Goal: Task Accomplishment & Management: Use online tool/utility

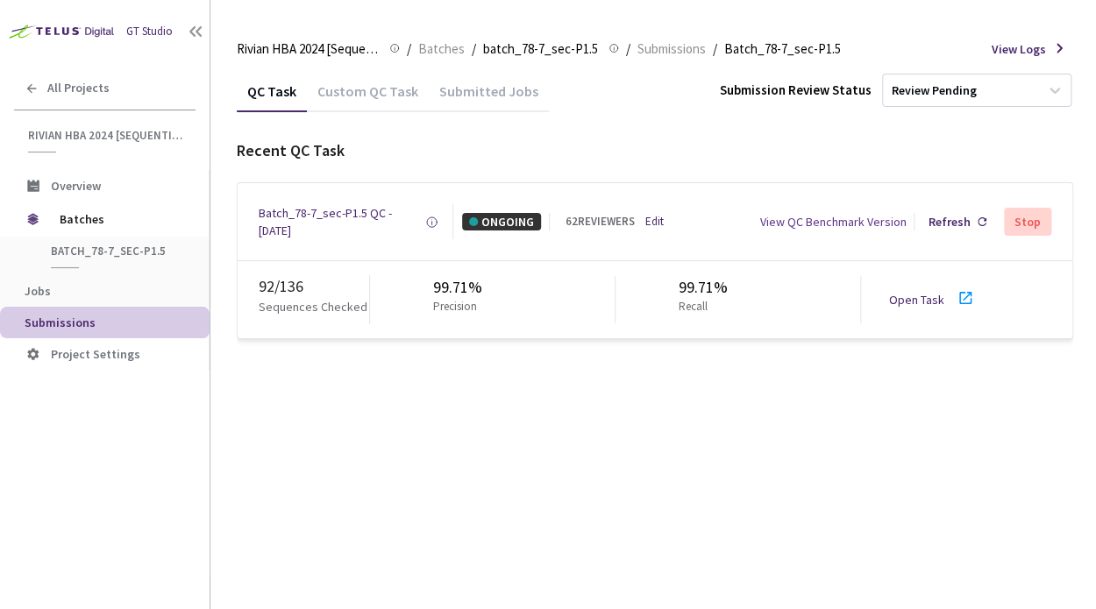
click at [935, 294] on link "Open Task" at bounding box center [916, 300] width 55 height 16
click at [308, 222] on div "Batch_78-7_sec-P1.5 QC - [DATE]" at bounding box center [342, 221] width 167 height 35
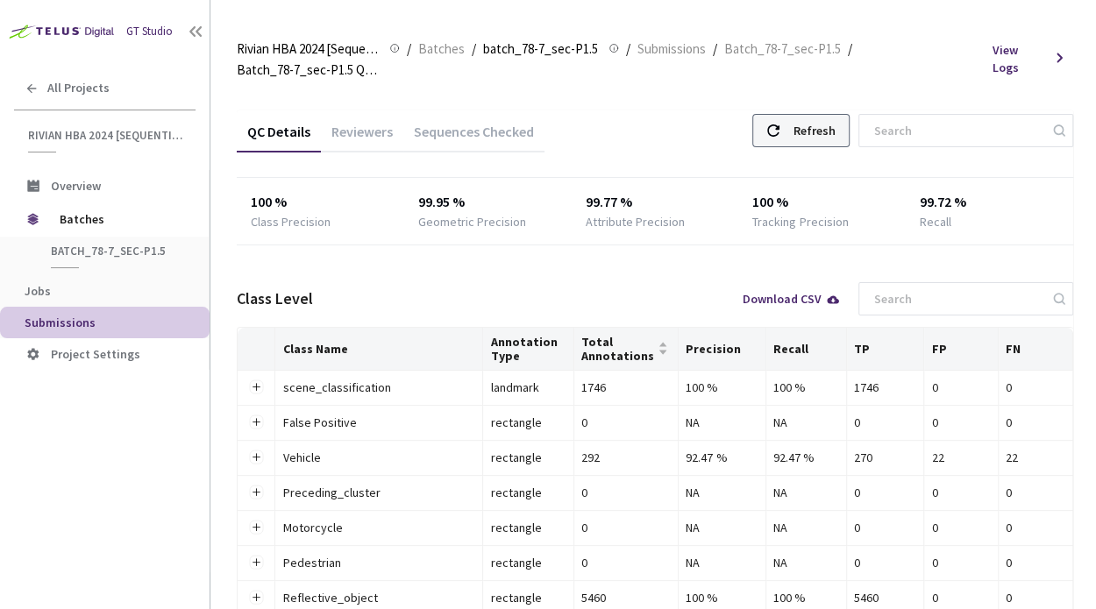
click at [823, 115] on div "Refresh" at bounding box center [814, 131] width 42 height 32
click at [366, 123] on div "Reviewers" at bounding box center [362, 138] width 82 height 30
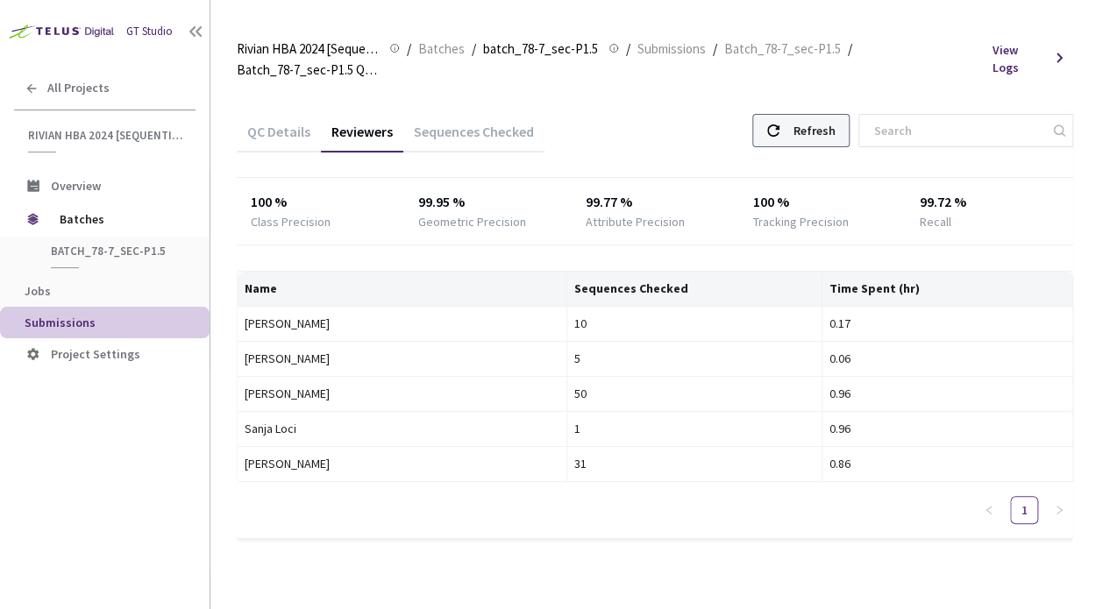
click at [810, 115] on div "Refresh" at bounding box center [800, 130] width 97 height 33
click at [829, 132] on div "Refresh" at bounding box center [814, 131] width 42 height 32
click at [830, 129] on div "Refresh" at bounding box center [814, 131] width 42 height 32
click at [822, 119] on div "Refresh" at bounding box center [814, 131] width 42 height 32
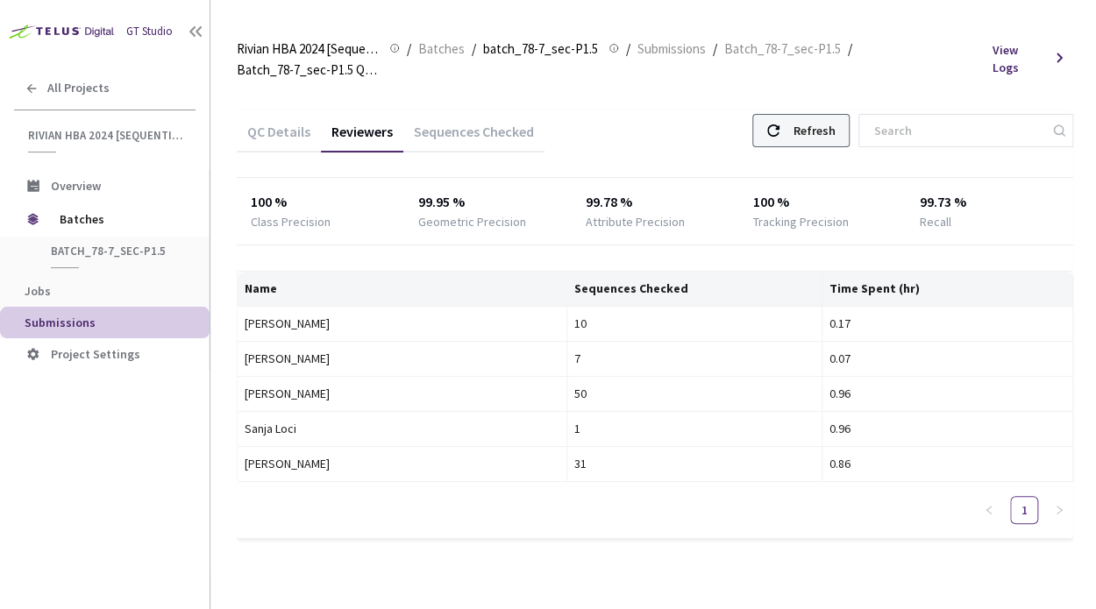
click at [818, 127] on div "Refresh" at bounding box center [814, 131] width 42 height 32
click at [828, 122] on div "Refresh" at bounding box center [814, 131] width 42 height 32
click at [835, 137] on div "Refresh" at bounding box center [814, 131] width 42 height 32
click at [835, 132] on div "Refresh" at bounding box center [814, 131] width 42 height 32
click at [816, 125] on div "Refresh" at bounding box center [814, 131] width 42 height 32
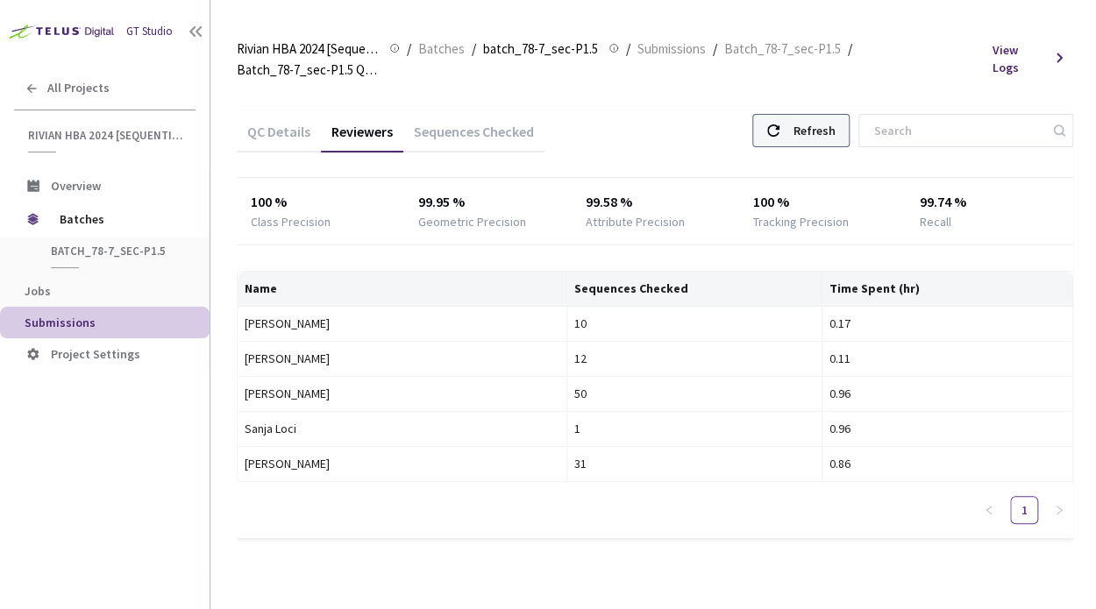
click at [835, 128] on div "Refresh" at bounding box center [814, 131] width 42 height 32
click at [835, 137] on div "Refresh" at bounding box center [814, 131] width 42 height 32
drag, startPoint x: 617, startPoint y: 126, endPoint x: 650, endPoint y: 232, distance: 110.9
click at [527, 253] on div "QC Details Reviewers Sequences Checked Refresh 100 % Class Precision 99.95 % Ge…" at bounding box center [655, 324] width 836 height 428
click at [808, 134] on div "Refresh" at bounding box center [800, 130] width 97 height 33
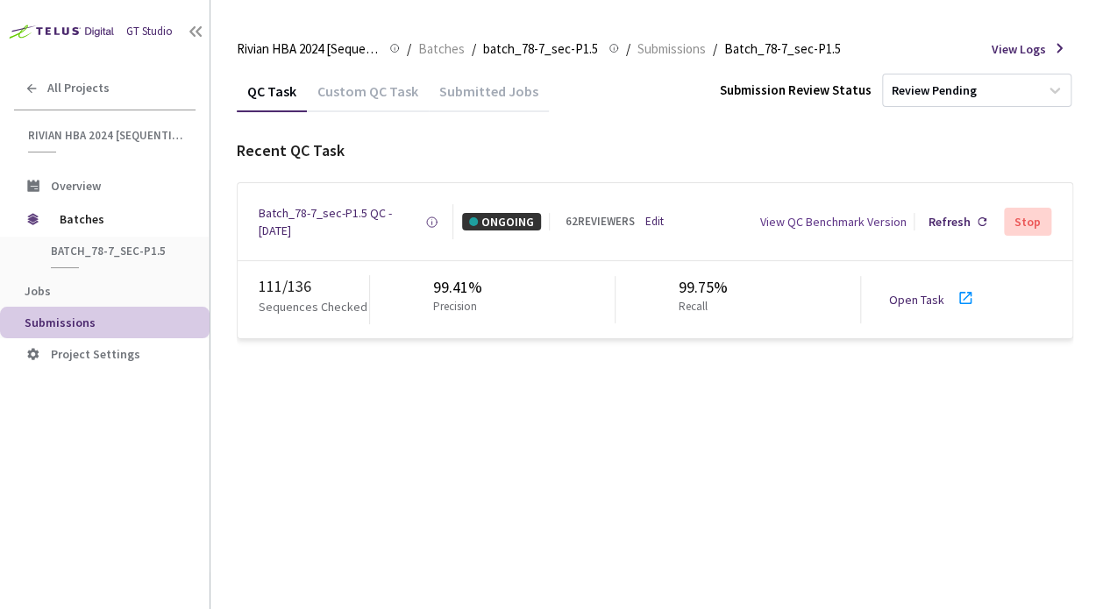
click at [926, 304] on link "Open Task" at bounding box center [916, 300] width 55 height 16
click at [302, 224] on div "Batch_78-7_sec-P1.5 QC - [DATE]" at bounding box center [342, 221] width 167 height 35
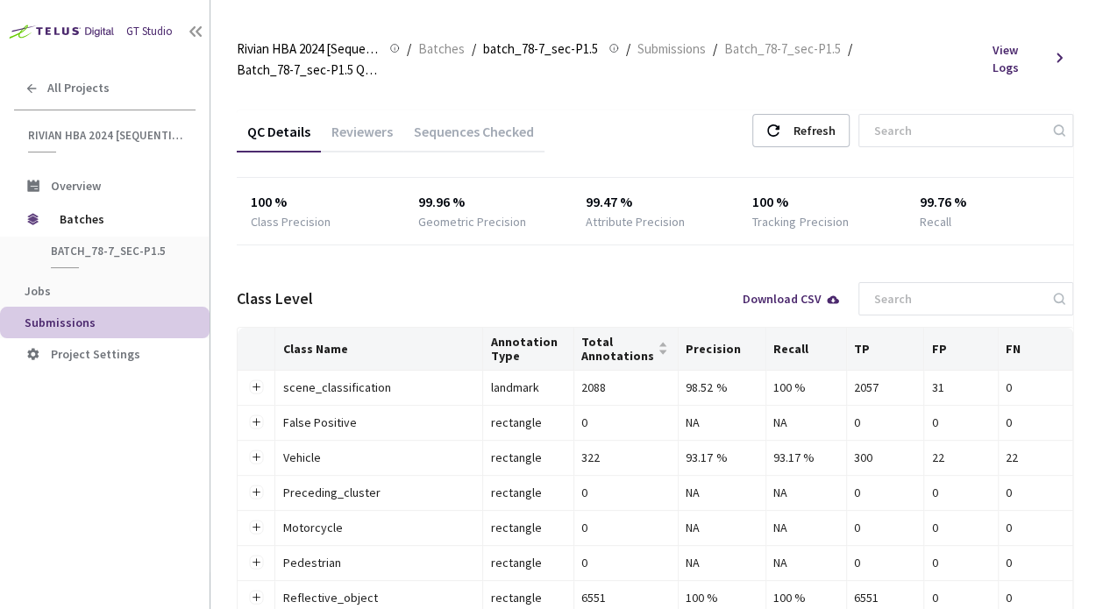
click at [372, 123] on div "Reviewers" at bounding box center [362, 138] width 82 height 30
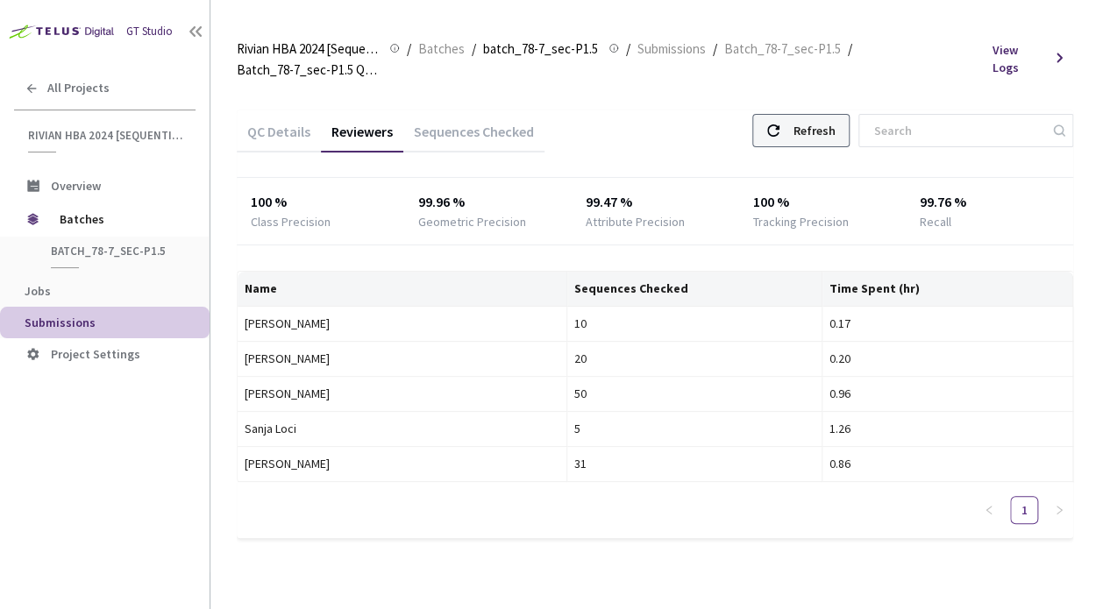
click at [835, 134] on div "Refresh" at bounding box center [814, 131] width 42 height 32
click at [829, 129] on div "Refresh" at bounding box center [814, 131] width 42 height 32
click at [826, 128] on div "Refresh" at bounding box center [814, 131] width 42 height 32
click at [829, 136] on div "Refresh" at bounding box center [814, 131] width 42 height 32
click at [274, 133] on div "QC Details" at bounding box center [279, 138] width 84 height 30
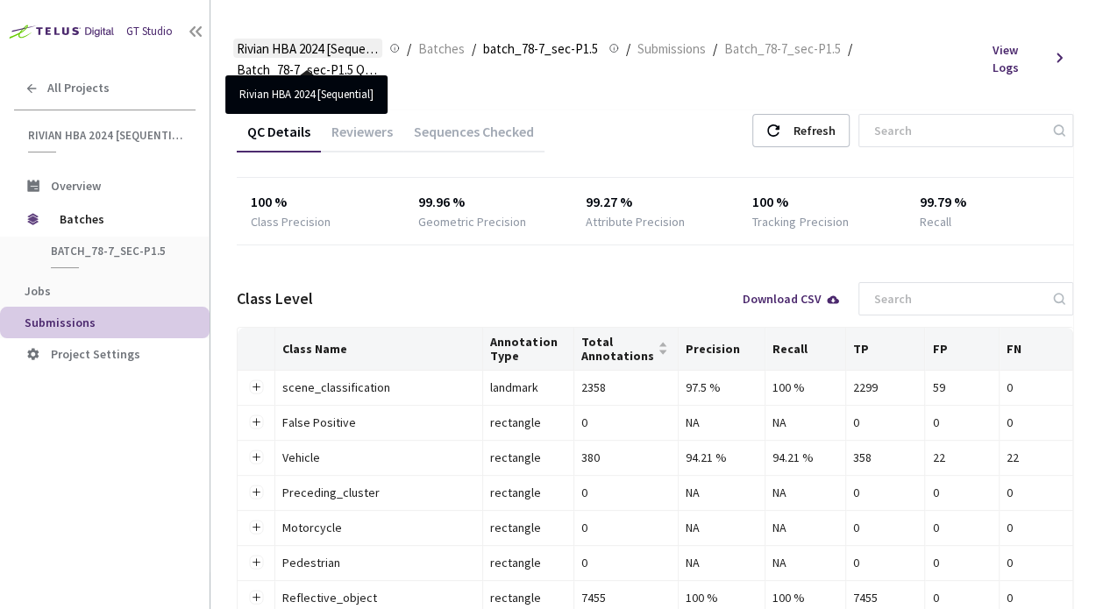
click at [270, 46] on span "Rivian HBA 2024 [Sequential]" at bounding box center [308, 49] width 142 height 21
click at [330, 39] on span "Rivian HBA 2024 [Sequential]" at bounding box center [308, 49] width 142 height 21
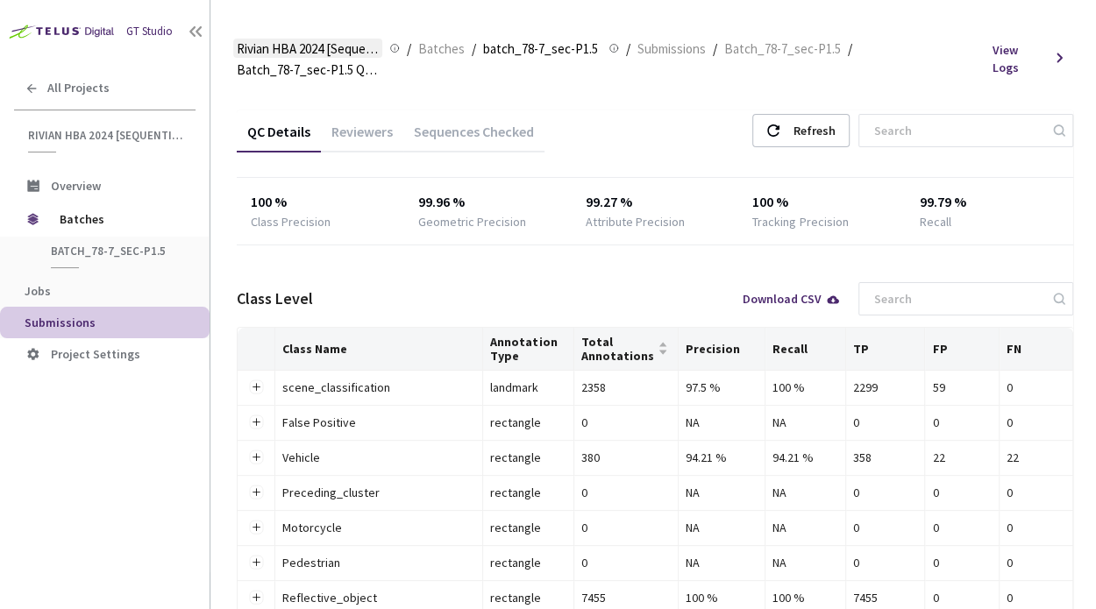
click at [323, 49] on span "Rivian HBA 2024 [Sequential]" at bounding box center [308, 49] width 142 height 21
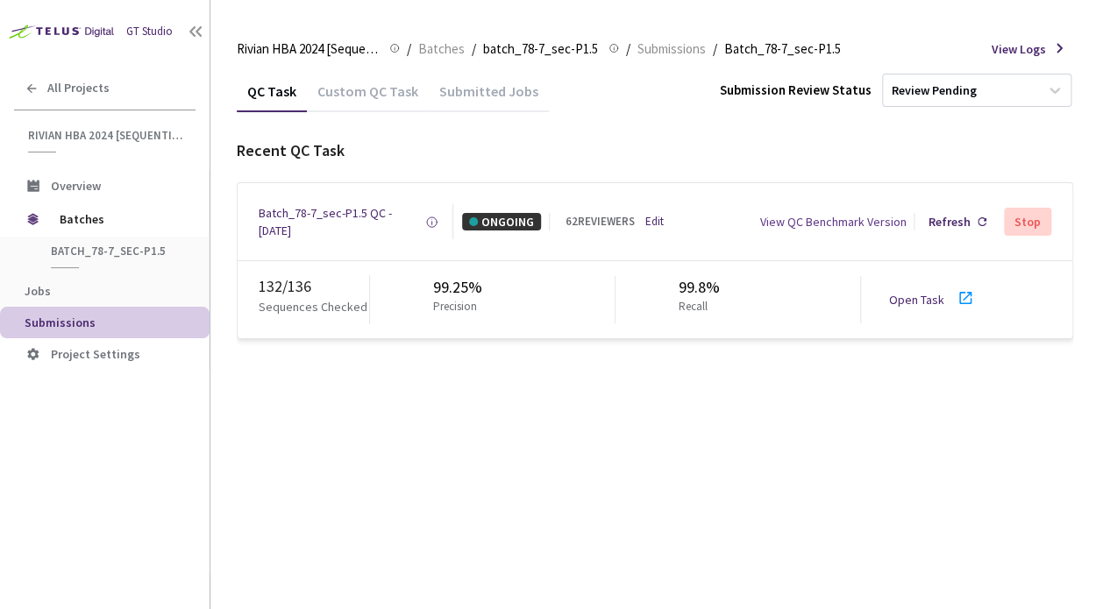
click at [929, 309] on div "Open Task" at bounding box center [937, 300] width 97 height 25
click at [316, 210] on div "Batch_78-7_sec-P1.5 QC - [DATE]" at bounding box center [342, 221] width 167 height 35
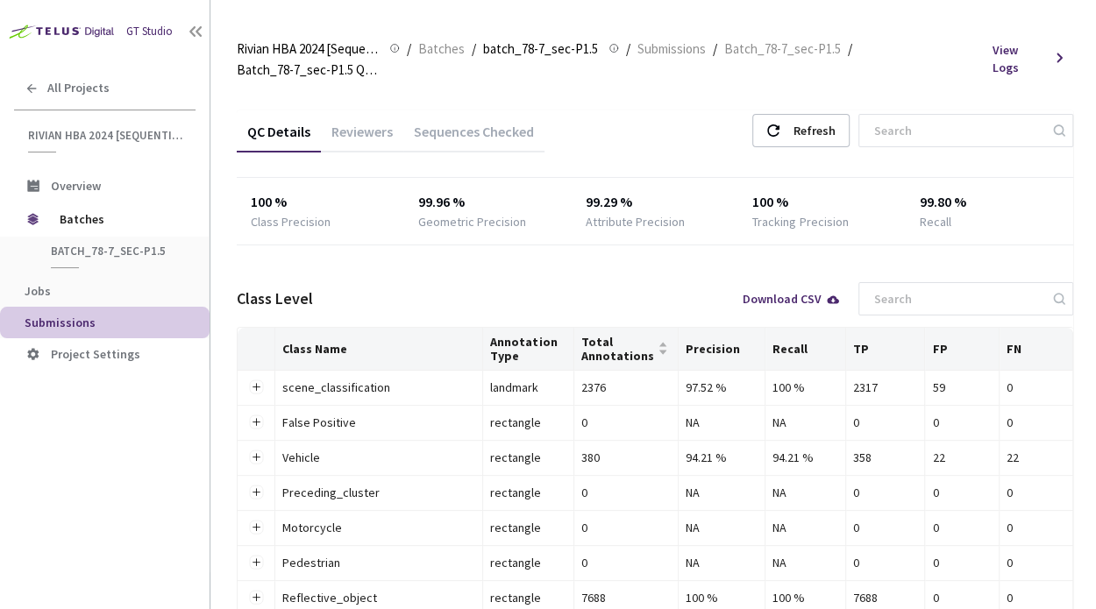
click at [373, 123] on div "Reviewers" at bounding box center [362, 138] width 82 height 30
click at [349, 123] on div "Reviewers" at bounding box center [362, 138] width 82 height 30
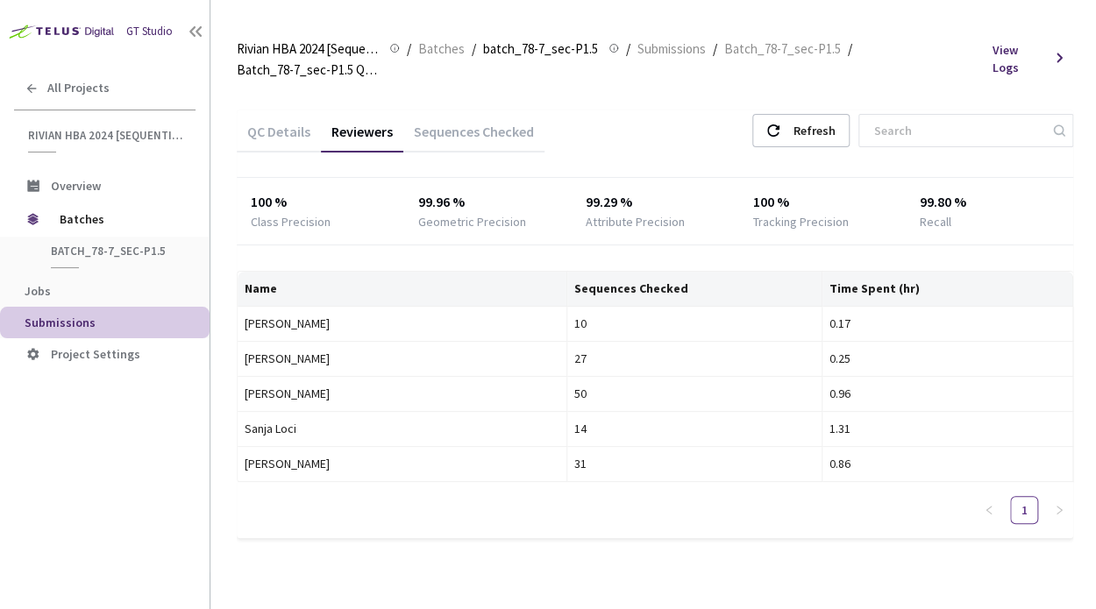
click at [284, 133] on div "QC Details" at bounding box center [279, 138] width 84 height 30
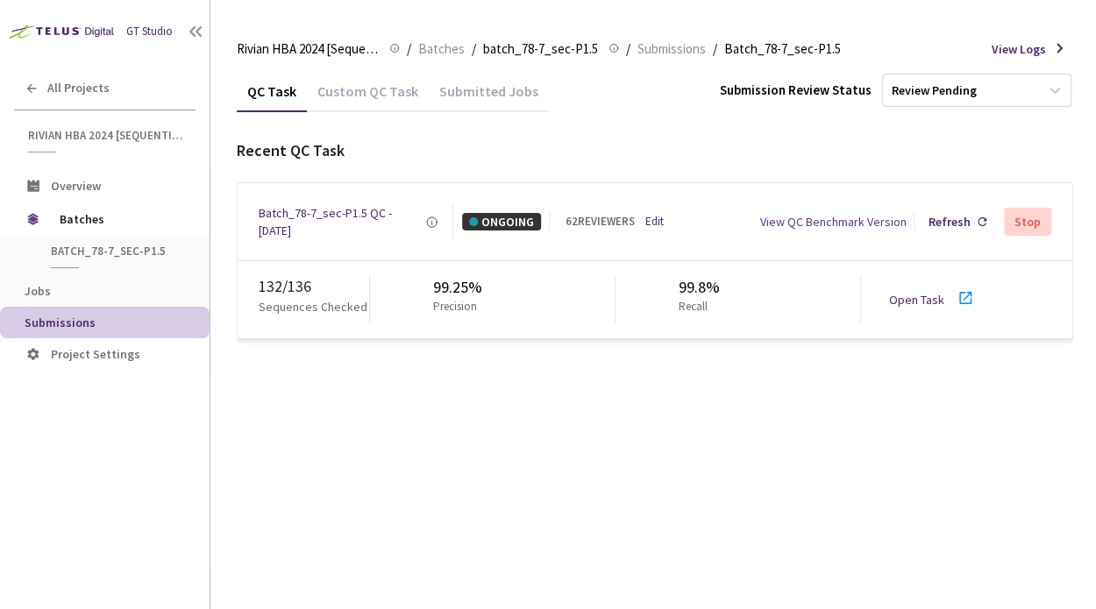
click at [910, 295] on link "Open Task" at bounding box center [916, 300] width 55 height 16
drag, startPoint x: 256, startPoint y: 210, endPoint x: 313, endPoint y: 241, distance: 65.1
click at [313, 241] on div "Batch_78-7_sec-P1.5 QC - [DATE] Created at [DATE] 5:45 PM GMT+2 Created by [PER…" at bounding box center [655, 221] width 835 height 77
copy div "Batch_78-7_sec-P1.5 QC - [DATE]"
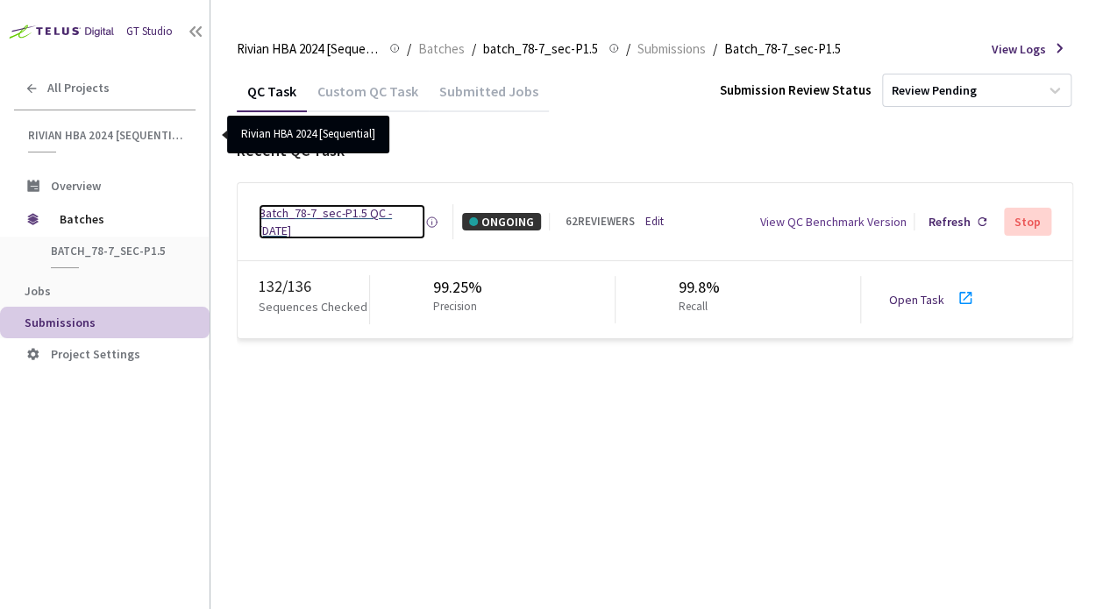
click at [331, 209] on div "Batch_78-7_sec-P1.5 QC - [DATE]" at bounding box center [342, 221] width 167 height 35
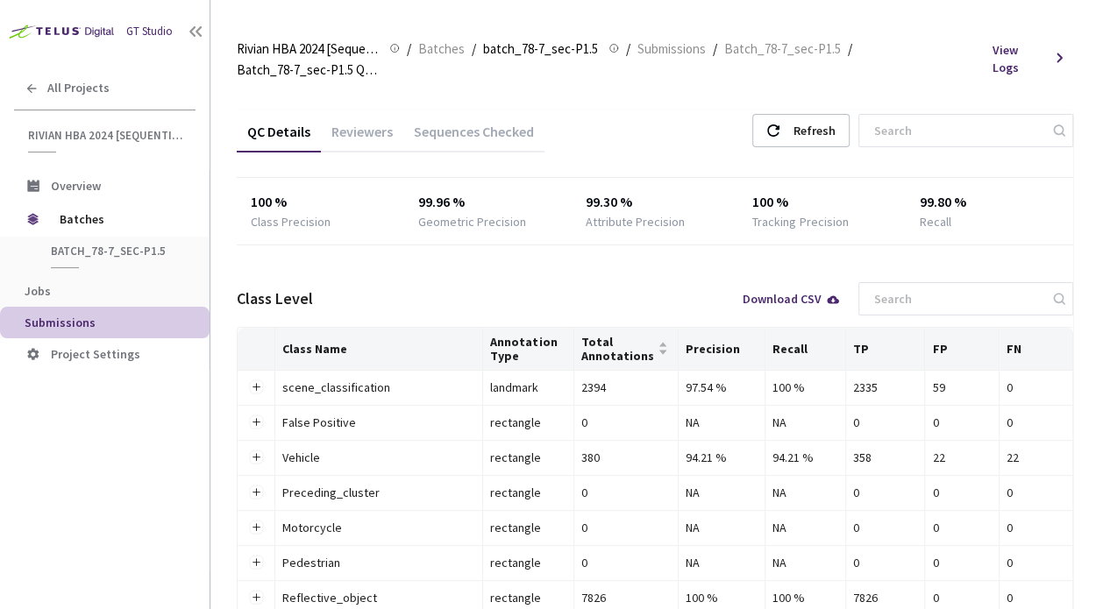
click at [353, 123] on div "Reviewers" at bounding box center [362, 138] width 82 height 30
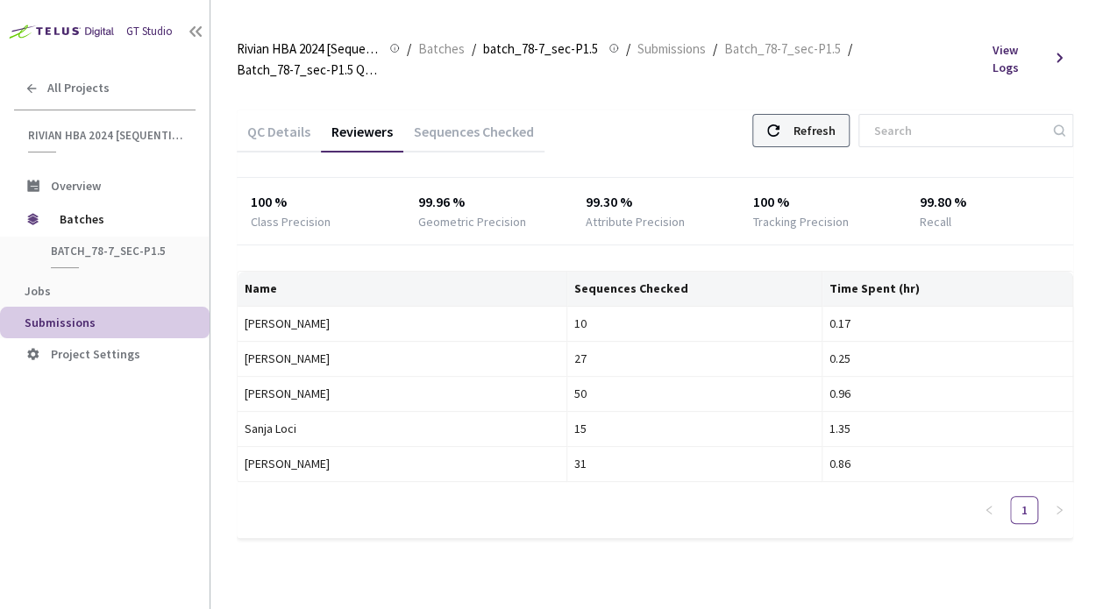
click at [835, 136] on div "Refresh" at bounding box center [814, 131] width 42 height 32
click at [830, 133] on div "Refresh" at bounding box center [814, 131] width 42 height 32
click at [287, 129] on div "QC Details" at bounding box center [279, 138] width 84 height 30
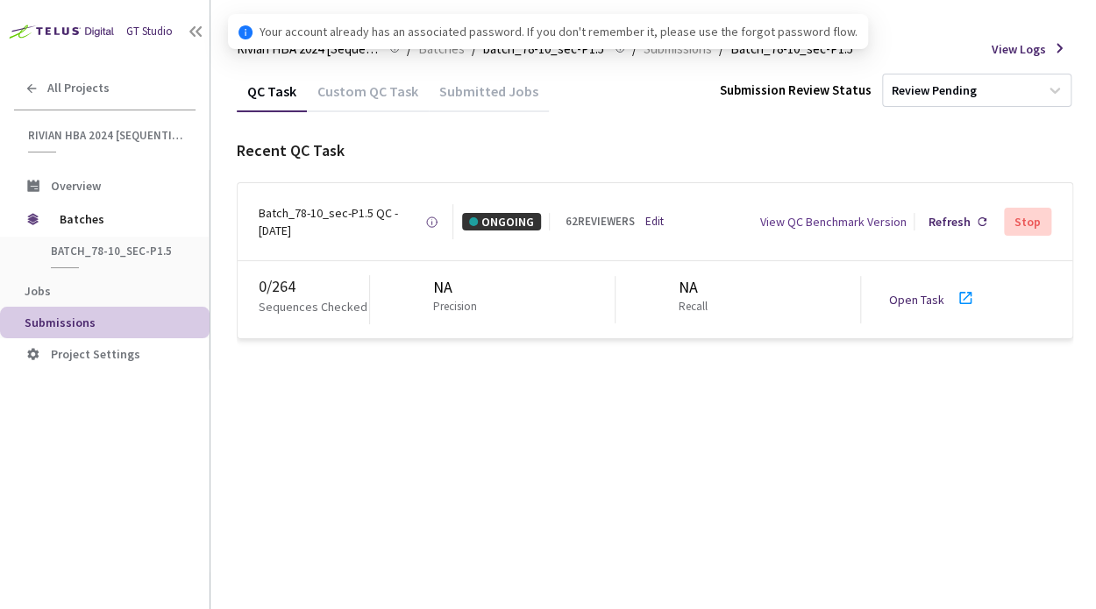
click at [317, 217] on div "Batch_78-10_sec-P1.5 QC - 21 Aug, 2025" at bounding box center [342, 221] width 167 height 35
click at [319, 216] on div "Batch_78-10_sec-P1.5 QC - 21 Aug, 2025" at bounding box center [342, 221] width 167 height 35
click at [322, 216] on div "Batch_78-10_sec-P1.5 QC - 21 Aug, 2025" at bounding box center [342, 221] width 167 height 35
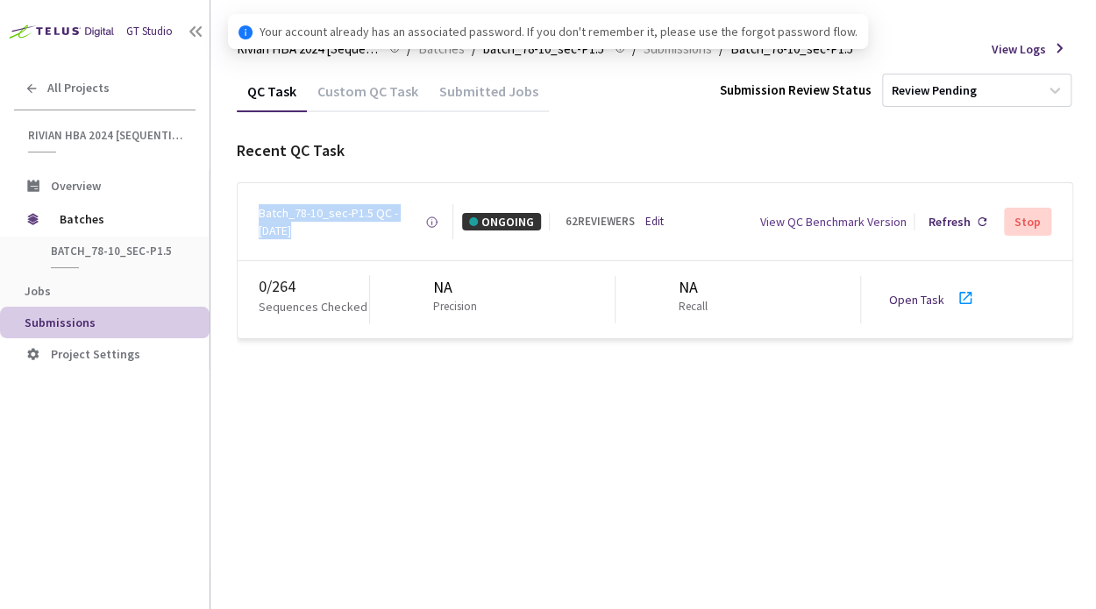
click at [322, 216] on div "Batch_78-10_sec-P1.5 QC - 21 Aug, 2025" at bounding box center [342, 221] width 167 height 35
click at [323, 216] on div "Batch_78-10_sec-P1.5 QC - 21 Aug, 2025" at bounding box center [342, 221] width 167 height 35
click at [495, 180] on div "Recent QC Task Batch_78-10_sec-P1.5 QC - 21 Aug, 2025 Created at Today at 7:31 …" at bounding box center [655, 239] width 836 height 200
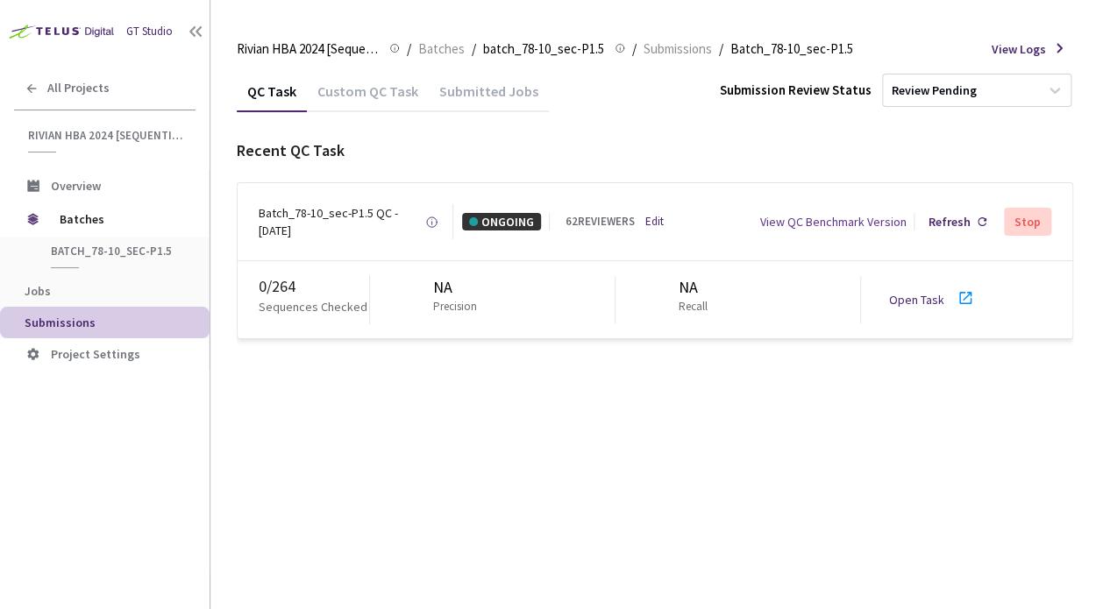
click at [915, 297] on link "Open Task" at bounding box center [916, 300] width 55 height 16
click at [339, 213] on div "Batch_78-10_sec-P1.5 QC - 21 Aug, 2025" at bounding box center [342, 221] width 167 height 35
click at [357, 99] on div "Custom QC Task" at bounding box center [368, 97] width 122 height 30
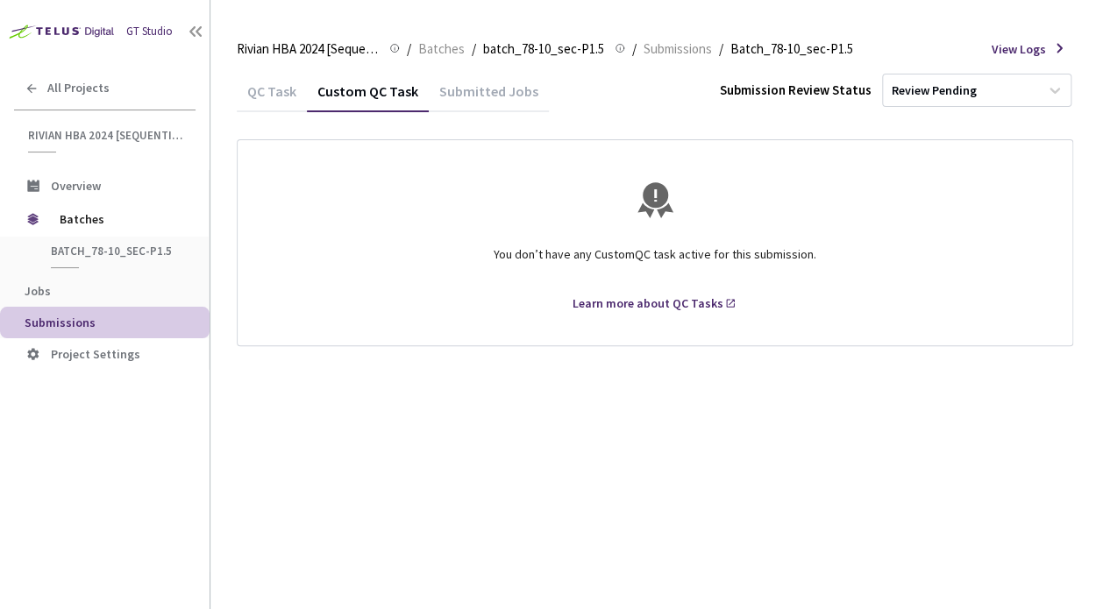
click at [479, 97] on div "Submitted Jobs" at bounding box center [489, 97] width 120 height 30
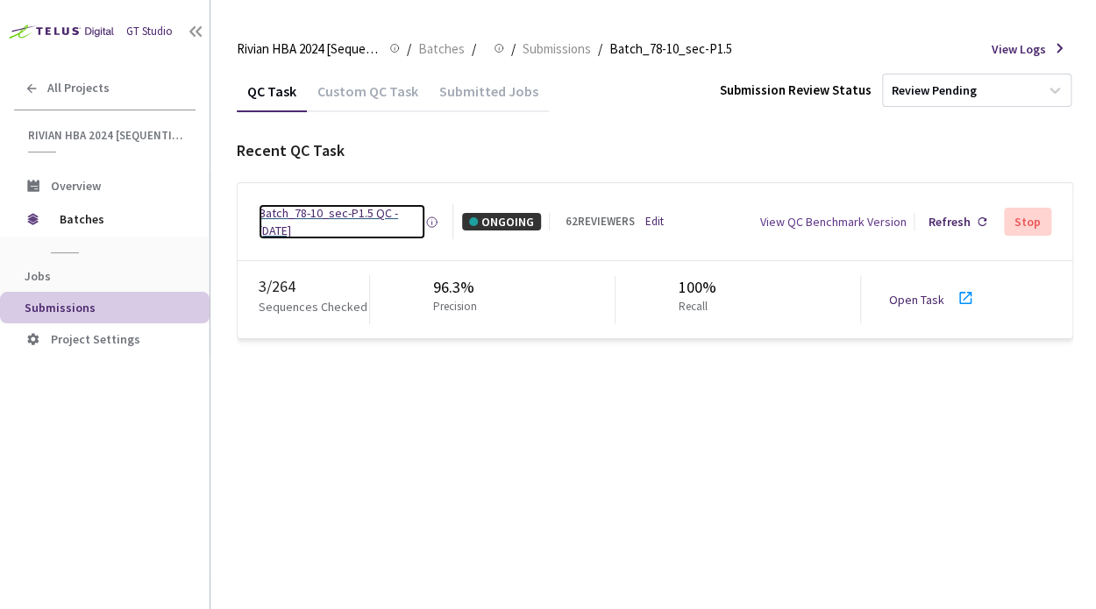
click at [315, 217] on div "Batch_78-10_sec-P1.5 QC - 21 Aug, 2025" at bounding box center [342, 221] width 167 height 35
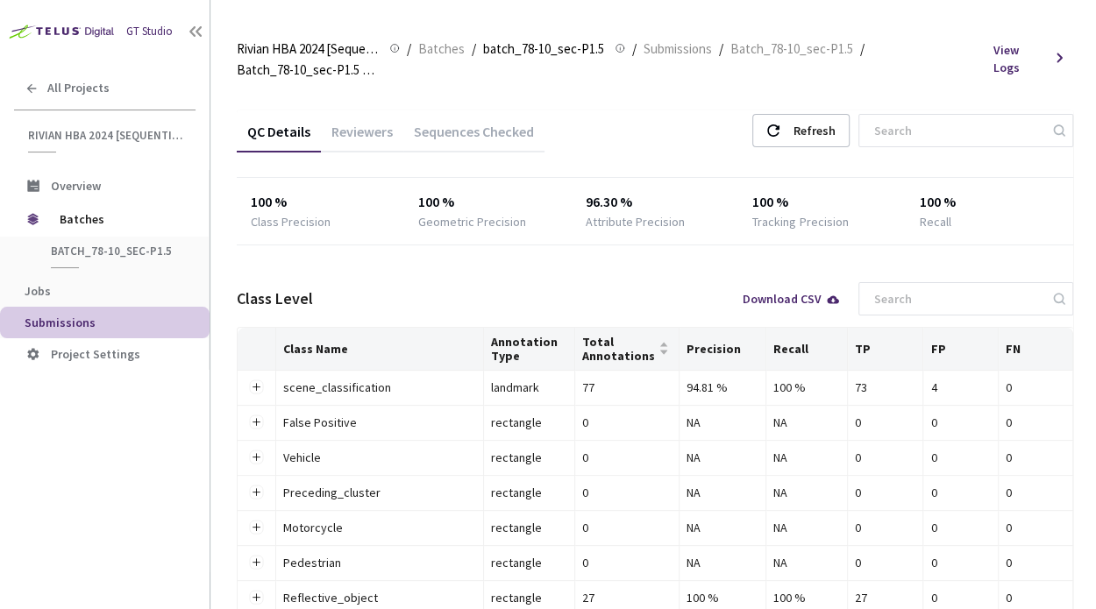
click at [379, 129] on div "Reviewers" at bounding box center [362, 138] width 82 height 30
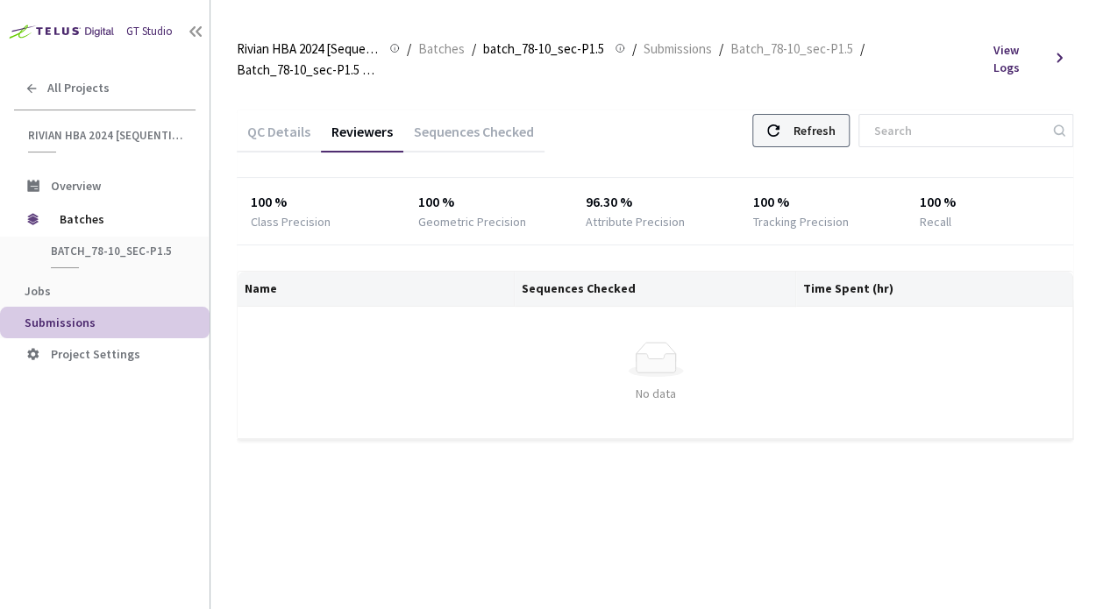
click at [835, 129] on div "Refresh" at bounding box center [814, 131] width 42 height 32
